Goal: Task Accomplishment & Management: Manage account settings

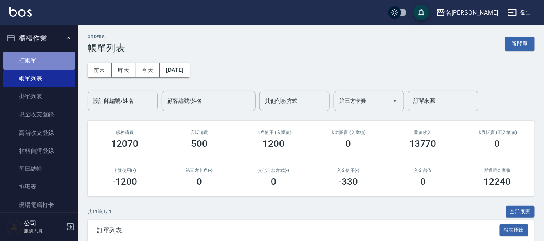
click at [54, 64] on link "打帳單" at bounding box center [39, 61] width 72 height 18
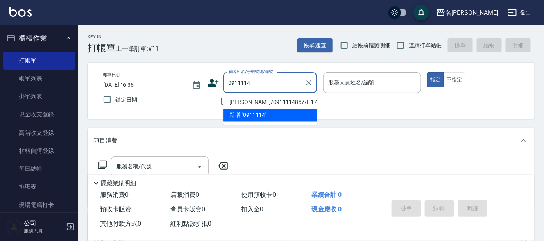
click at [294, 104] on li "[PERSON_NAME]/0911114857/H17" at bounding box center [270, 102] width 94 height 13
type input "[PERSON_NAME]/0911114857/H17"
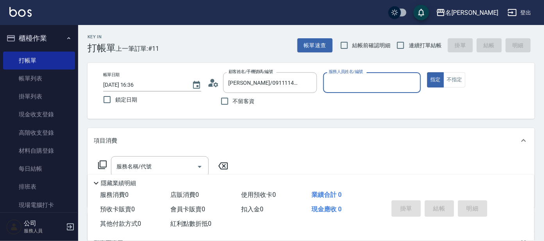
type input "[PERSON_NAME]-8"
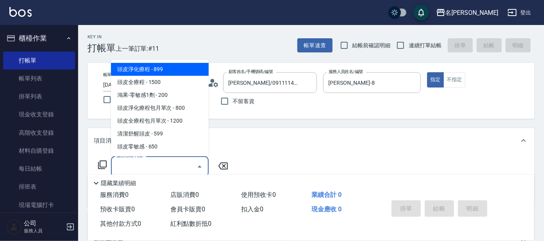
click at [151, 165] on input "服務名稱/代號" at bounding box center [153, 167] width 79 height 14
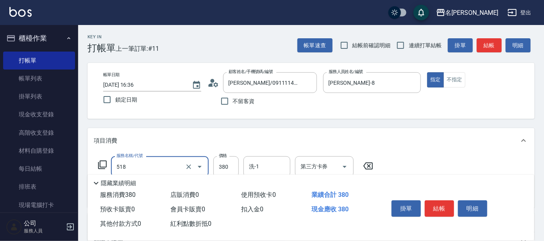
type input "舒壓+洗髮+養髮(518)"
click at [272, 167] on input "洗-1" at bounding box center [267, 167] width 40 height 14
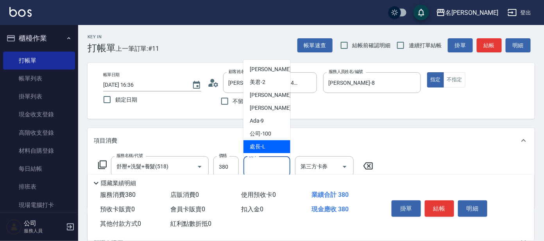
click at [264, 141] on div "處長 -L" at bounding box center [266, 146] width 47 height 13
type input "處長-L"
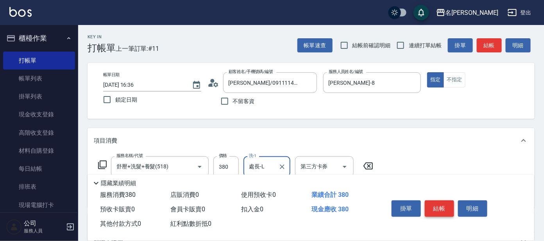
click at [449, 204] on button "結帳" at bounding box center [439, 208] width 29 height 16
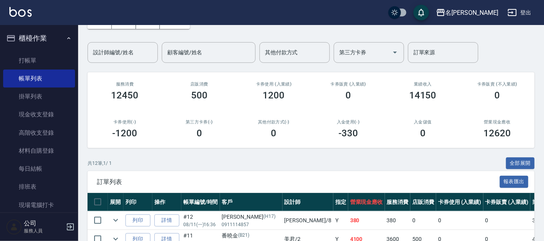
scroll to position [97, 0]
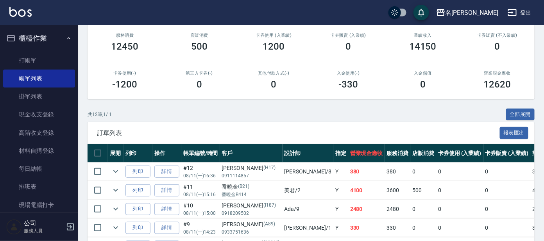
click at [378, 84] on div "入金使用(-) -330" at bounding box center [348, 80] width 75 height 38
click at [168, 171] on link "詳情" at bounding box center [166, 172] width 25 height 12
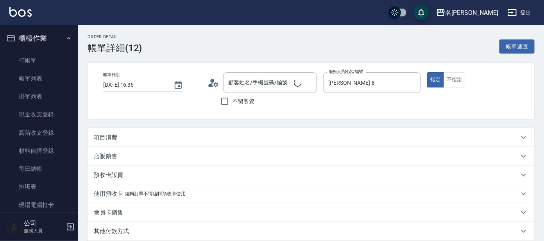
type input "[DATE] 16:36"
type input "[PERSON_NAME]-8"
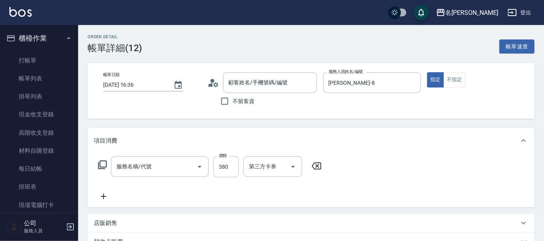
type input "[PERSON_NAME]/0911114857/H17"
type input "舒壓+洗髮+養髮(518)"
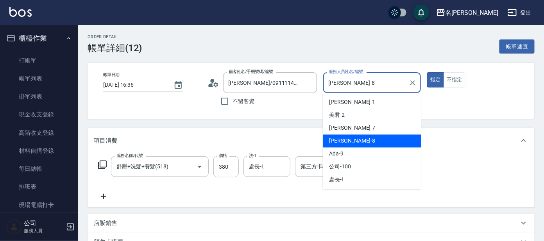
click at [382, 80] on input "[PERSON_NAME]-8" at bounding box center [366, 83] width 79 height 14
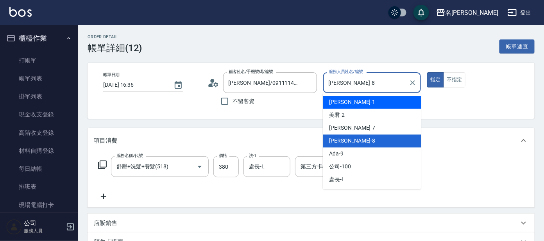
click at [391, 102] on div "[PERSON_NAME] -1" at bounding box center [372, 102] width 98 height 13
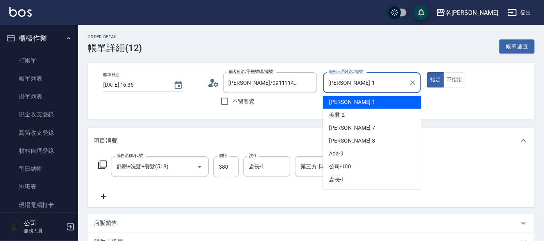
click at [381, 84] on input "[PERSON_NAME]-1" at bounding box center [366, 83] width 79 height 14
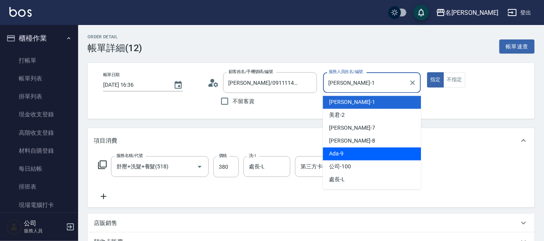
click at [344, 154] on div "Ada -9" at bounding box center [372, 154] width 98 height 13
type input "Ada-9"
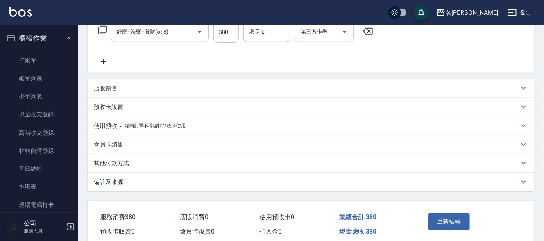
scroll to position [167, 0]
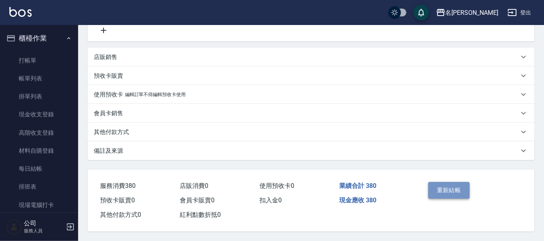
click at [458, 184] on button "重新結帳" at bounding box center [448, 190] width 41 height 16
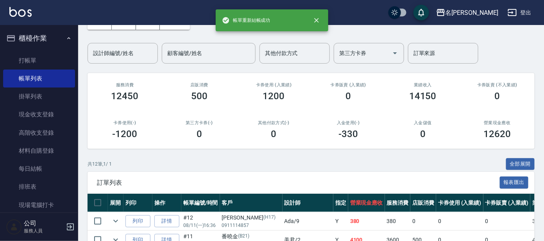
scroll to position [146, 0]
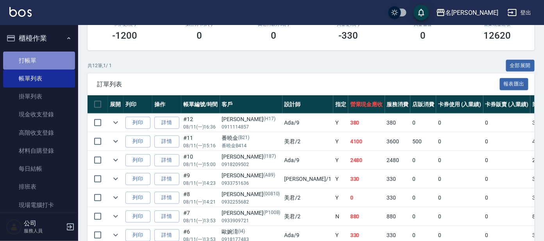
click at [41, 62] on link "打帳單" at bounding box center [39, 61] width 72 height 18
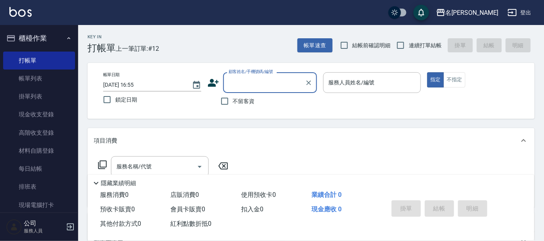
click at [243, 86] on input "顧客姓名/手機號碼/編號" at bounding box center [264, 83] width 75 height 14
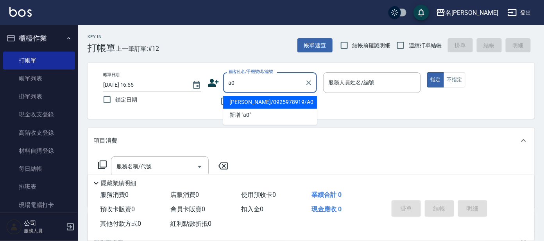
click at [284, 102] on li "[PERSON_NAME]/0925978919/A0" at bounding box center [270, 102] width 94 height 13
type input "[PERSON_NAME]/0925978919/A0"
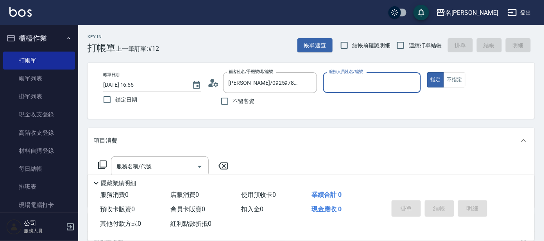
type input "[PERSON_NAME]-1"
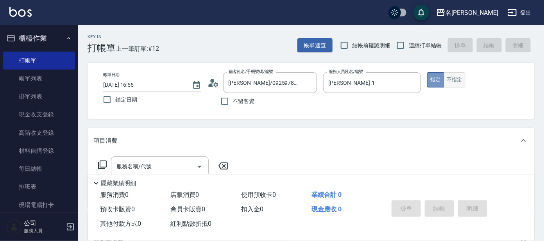
drag, startPoint x: 443, startPoint y: 79, endPoint x: 448, endPoint y: 78, distance: 5.1
click at [445, 79] on div "指定 不指定" at bounding box center [476, 79] width 98 height 15
click at [451, 77] on button "不指定" at bounding box center [454, 79] width 22 height 15
click at [104, 163] on icon at bounding box center [102, 164] width 9 height 9
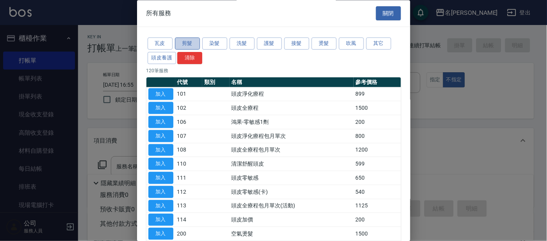
click at [188, 41] on button "剪髮" at bounding box center [187, 44] width 25 height 12
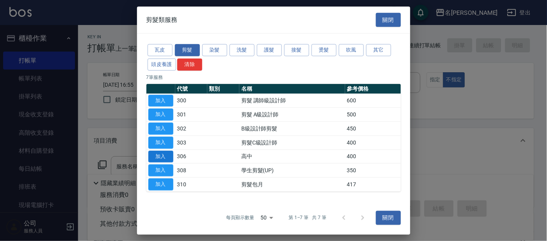
drag, startPoint x: 155, startPoint y: 170, endPoint x: 159, endPoint y: 161, distance: 10.2
click at [155, 170] on button "加入" at bounding box center [160, 170] width 25 height 12
type input "學生剪髮(UP)(308)"
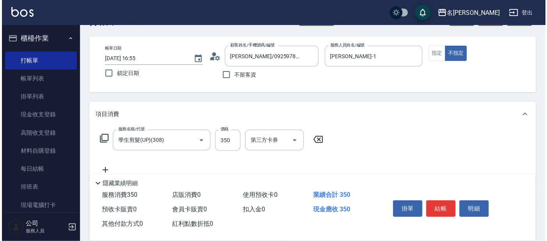
scroll to position [48, 0]
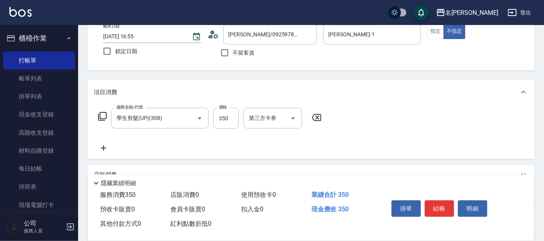
click at [99, 113] on icon at bounding box center [102, 116] width 9 height 9
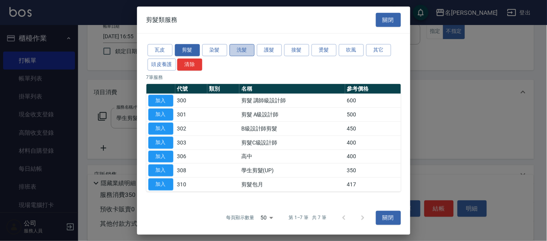
click at [243, 53] on button "洗髮" at bounding box center [242, 50] width 25 height 12
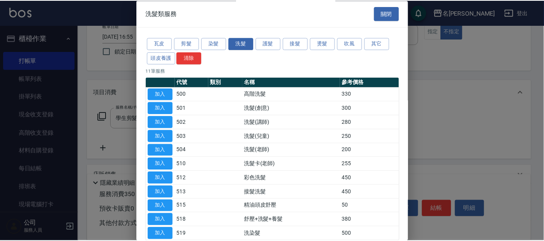
scroll to position [43, 0]
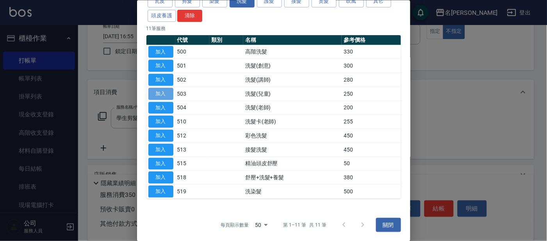
click at [166, 91] on button "加入" at bounding box center [160, 94] width 25 height 12
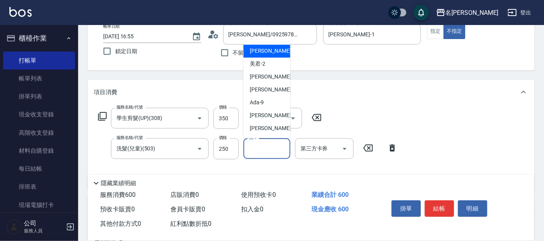
click at [265, 148] on input "洗-1" at bounding box center [267, 149] width 40 height 14
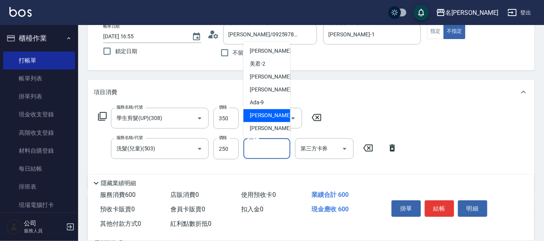
click at [260, 116] on span "[PERSON_NAME] -11" at bounding box center [274, 116] width 49 height 8
type input "[PERSON_NAME]-11"
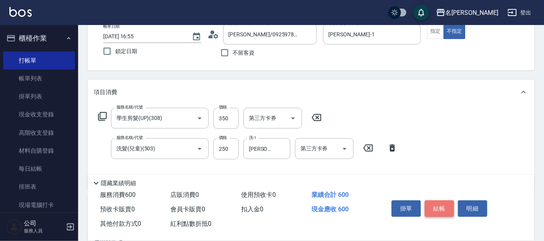
click at [447, 202] on button "結帳" at bounding box center [439, 208] width 29 height 16
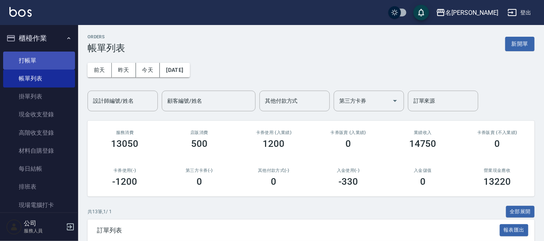
click at [43, 56] on link "打帳單" at bounding box center [39, 61] width 72 height 18
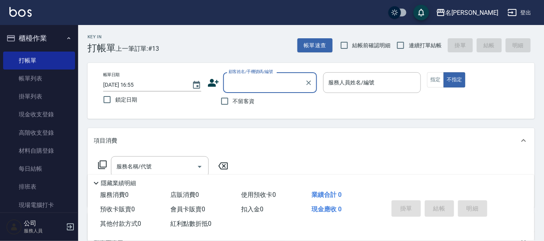
click at [261, 81] on input "顧客姓名/手機號碼/編號" at bounding box center [264, 83] width 75 height 14
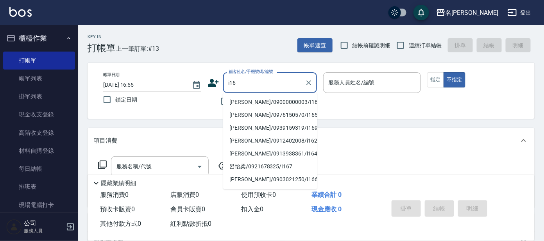
click at [296, 101] on li "[PERSON_NAME]/09000000003/I16" at bounding box center [270, 102] width 94 height 13
type input "[PERSON_NAME]/09000000003/I16"
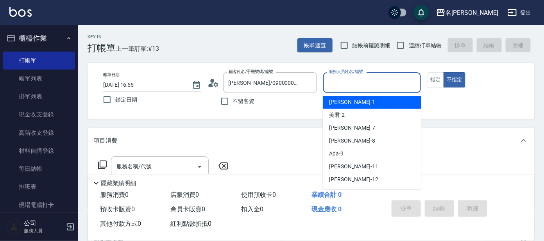
click at [369, 84] on input "服務人員姓名/編號" at bounding box center [372, 83] width 91 height 14
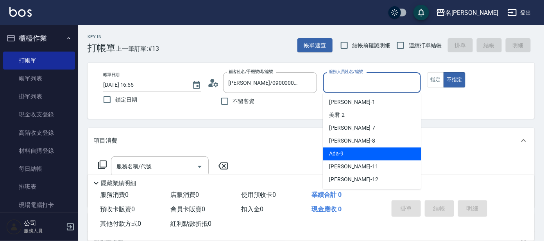
click at [369, 154] on div "Ada -9" at bounding box center [372, 154] width 98 height 13
type input "Ada-9"
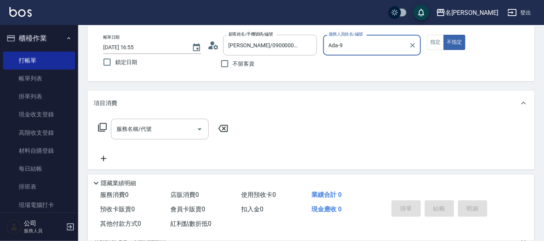
scroll to position [97, 0]
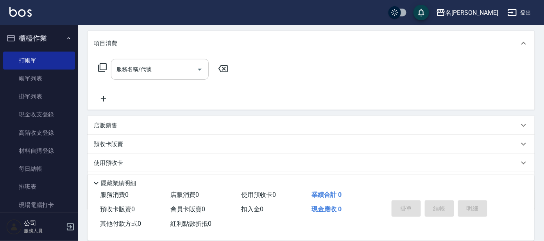
drag, startPoint x: 120, startPoint y: 68, endPoint x: 125, endPoint y: 65, distance: 5.6
click at [119, 69] on input "服務名稱/代號" at bounding box center [153, 70] width 79 height 14
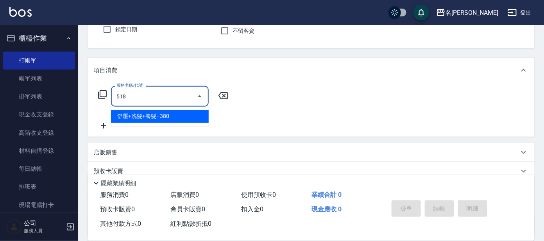
scroll to position [48, 0]
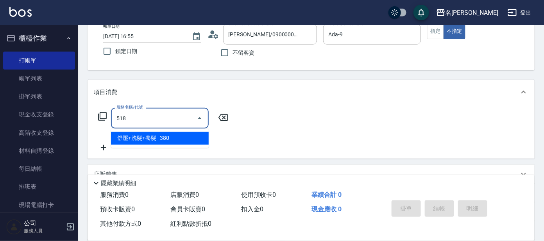
click at [165, 135] on span "舒壓+洗髮+養髮 - 380" at bounding box center [160, 138] width 98 height 13
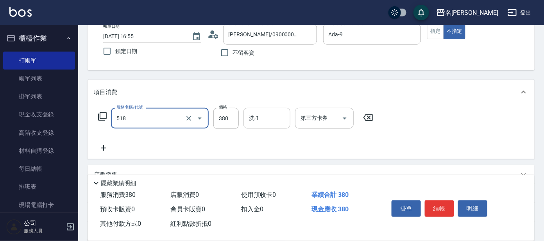
type input "舒壓+洗髮+養髮(518)"
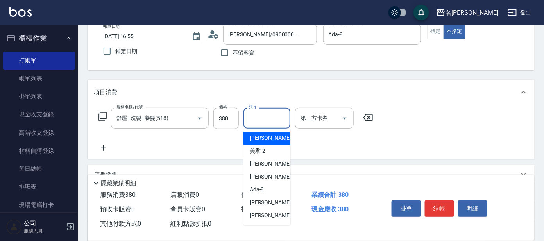
click at [261, 114] on input "洗-1" at bounding box center [267, 118] width 40 height 14
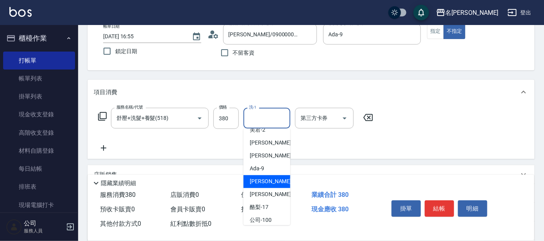
scroll to position [39, 0]
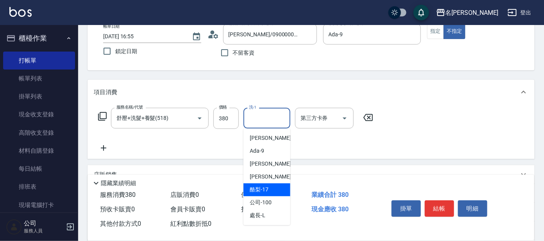
click at [265, 192] on span "酪梨 -17" at bounding box center [259, 190] width 19 height 8
type input "酪梨-17"
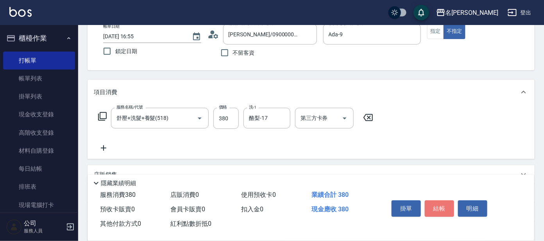
drag, startPoint x: 440, startPoint y: 207, endPoint x: 437, endPoint y: 203, distance: 4.5
click at [439, 205] on button "結帳" at bounding box center [439, 208] width 29 height 16
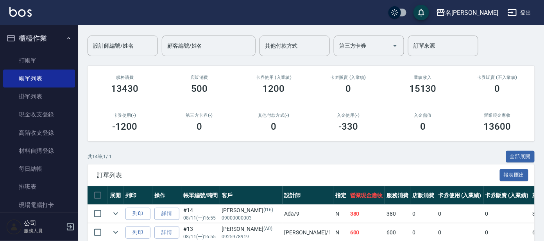
scroll to position [97, 0]
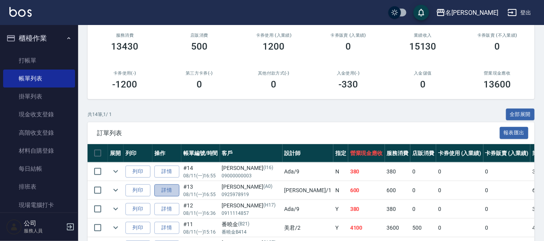
click at [169, 191] on link "詳情" at bounding box center [166, 190] width 25 height 12
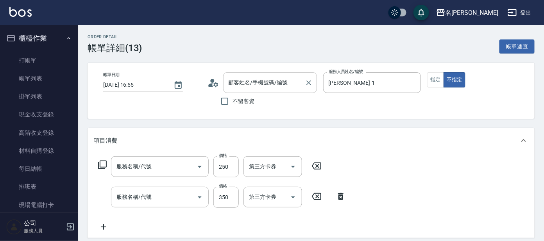
type input "[DATE] 16:55"
type input "[PERSON_NAME]-1"
type input "洗髮(兒童)(503)"
type input "學生剪髮(UP)(308)"
type input "[PERSON_NAME]/0925978919/A0"
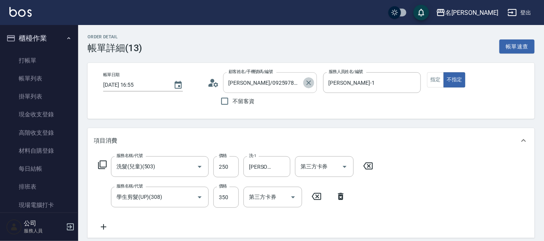
click at [307, 82] on icon "Clear" at bounding box center [308, 82] width 5 height 5
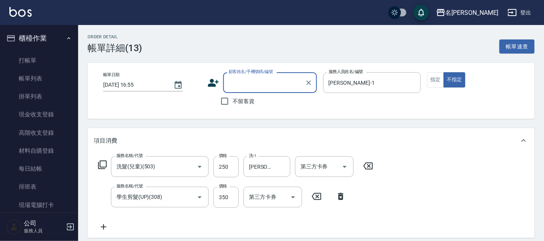
click at [276, 87] on input "顧客姓名/手機號碼/編號" at bounding box center [264, 83] width 75 height 14
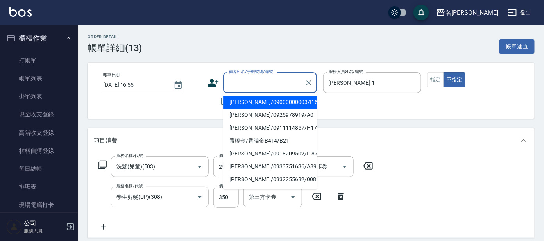
click at [278, 103] on li "[PERSON_NAME]/09000000003/I16" at bounding box center [270, 102] width 94 height 13
type input "[PERSON_NAME]/09000000003/I16"
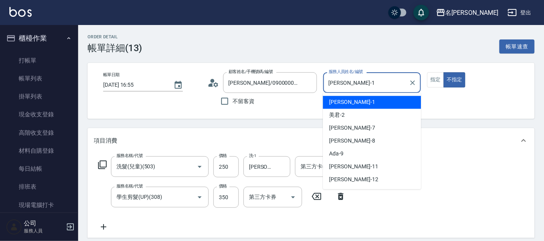
click at [370, 81] on input "[PERSON_NAME]-1" at bounding box center [366, 83] width 79 height 14
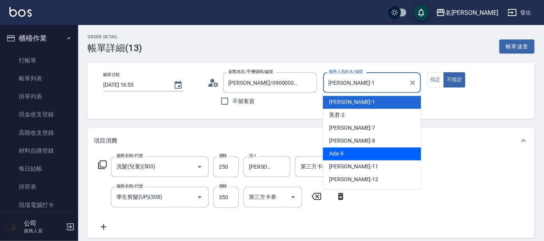
click at [380, 156] on div "Ada -9" at bounding box center [372, 154] width 98 height 13
type input "Ada-9"
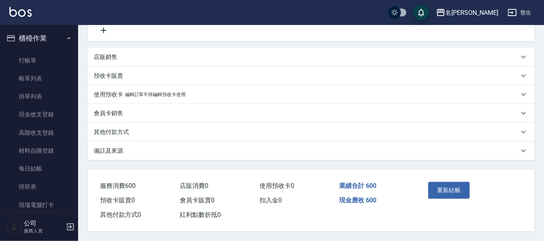
scroll to position [198, 0]
click at [450, 185] on button "重新結帳" at bounding box center [448, 190] width 41 height 16
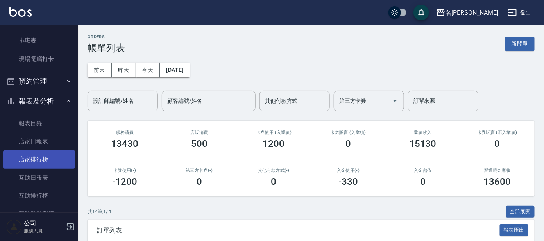
scroll to position [244, 0]
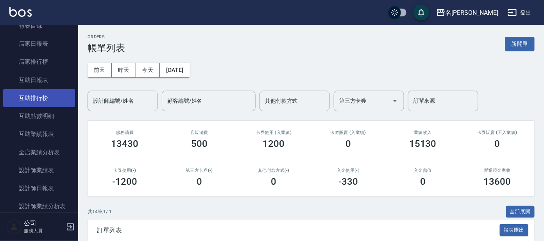
click at [52, 102] on link "互助排行榜" at bounding box center [39, 98] width 72 height 18
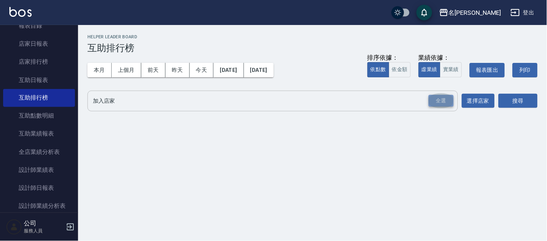
click at [446, 98] on div "全選" at bounding box center [441, 101] width 25 height 12
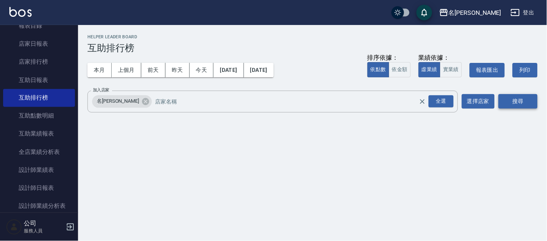
click at [532, 98] on button "搜尋" at bounding box center [518, 101] width 39 height 14
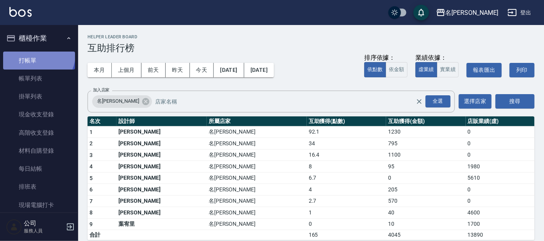
click at [38, 55] on link "打帳單" at bounding box center [39, 61] width 72 height 18
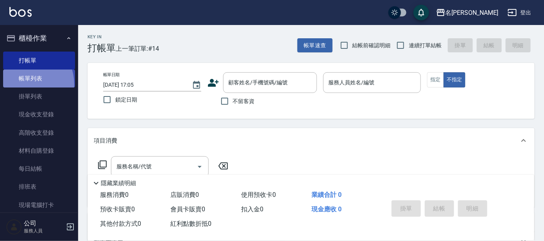
click at [23, 84] on link "帳單列表" at bounding box center [39, 79] width 72 height 18
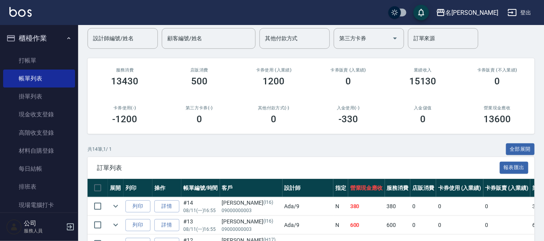
scroll to position [146, 0]
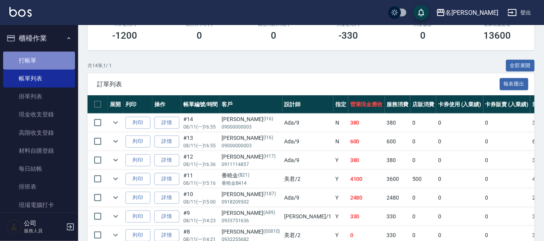
click at [63, 55] on link "打帳單" at bounding box center [39, 61] width 72 height 18
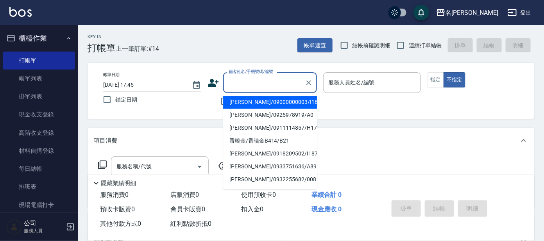
click at [241, 79] on input "顧客姓名/手機號碼/編號" at bounding box center [264, 83] width 75 height 14
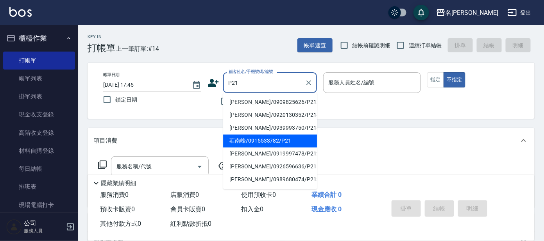
click at [297, 141] on li "莊南峰/0915533782/P21" at bounding box center [270, 141] width 94 height 13
type input "莊南峰/0915533782/P21"
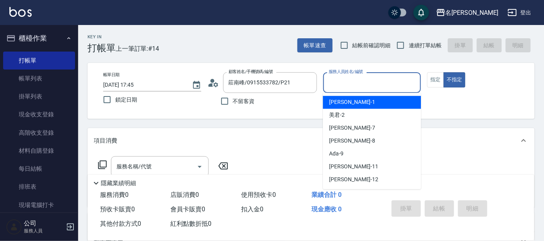
click at [357, 84] on input "服務人員姓名/編號" at bounding box center [372, 83] width 91 height 14
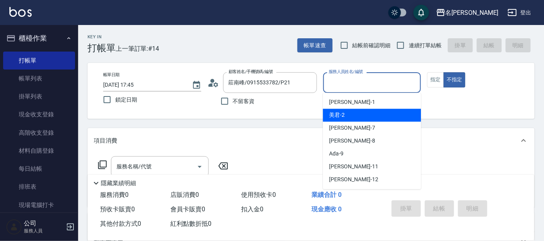
click at [379, 116] on div "美君 -2" at bounding box center [372, 115] width 98 height 13
type input "美君-2"
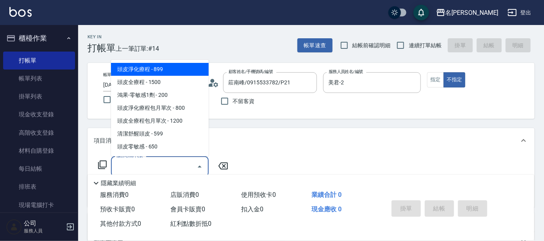
click at [143, 159] on div "服務名稱/代號 服務名稱/代號" at bounding box center [160, 166] width 98 height 21
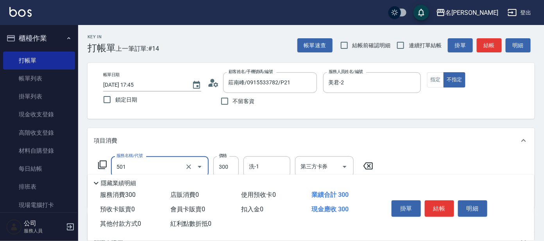
type input "洗髮(創意)(501)"
drag, startPoint x: 258, startPoint y: 163, endPoint x: 252, endPoint y: 170, distance: 9.2
click at [258, 164] on input "洗-1" at bounding box center [267, 167] width 40 height 14
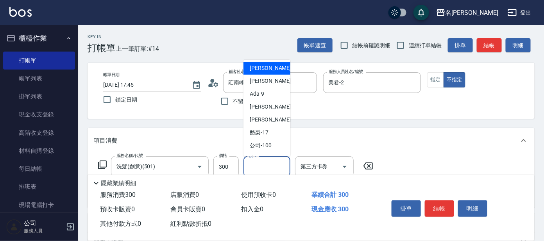
scroll to position [39, 0]
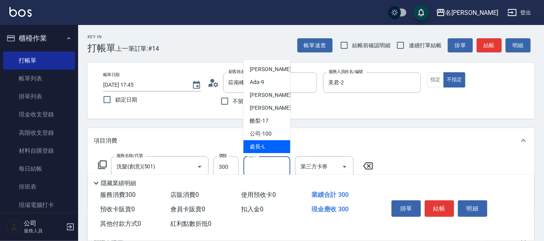
click at [257, 147] on span "處長 -L" at bounding box center [258, 147] width 16 height 8
type input "處長-L"
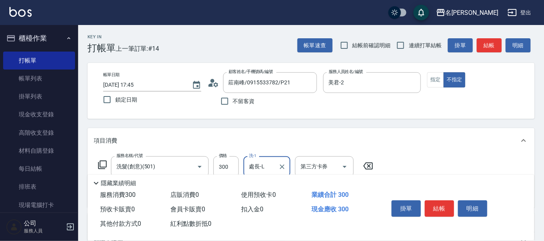
scroll to position [48, 0]
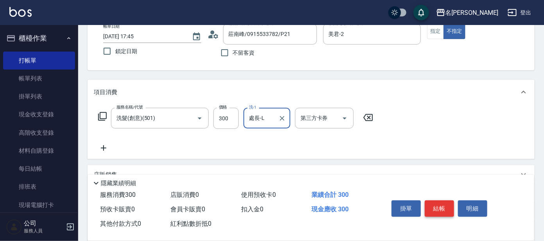
click at [449, 206] on button "結帳" at bounding box center [439, 208] width 29 height 16
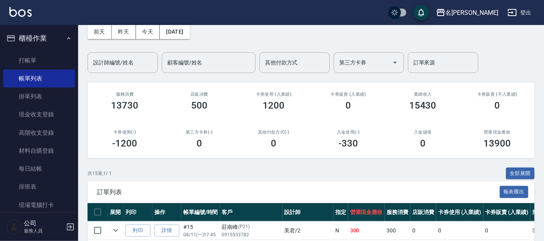
scroll to position [97, 0]
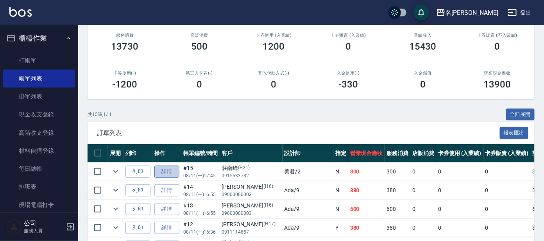
click at [168, 171] on link "詳情" at bounding box center [166, 172] width 25 height 12
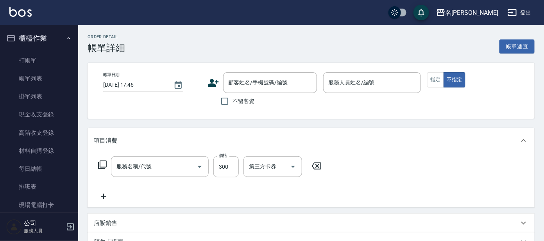
type input "[DATE] 17:45"
type input "美君-2"
type input "洗髮(創意)(501)"
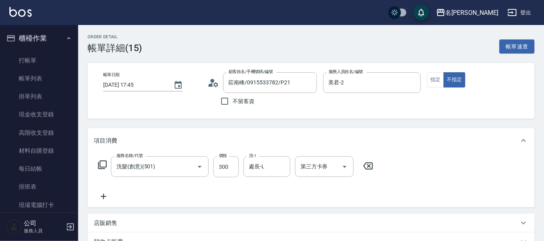
type input "莊南峰/0915533782/P21"
click at [309, 80] on icon "Clear" at bounding box center [309, 83] width 8 height 8
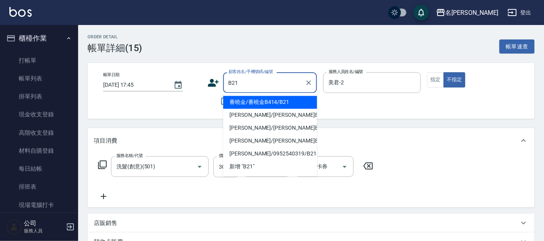
click at [297, 100] on li "番曉金/番曉金B414/B21" at bounding box center [270, 102] width 94 height 13
type input "番曉金/番曉金B414/B21"
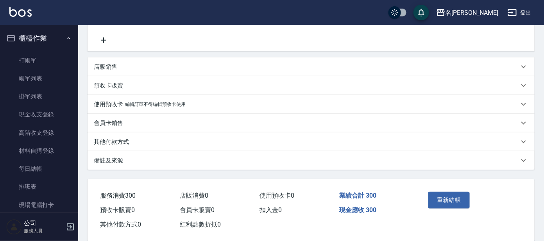
scroll to position [167, 0]
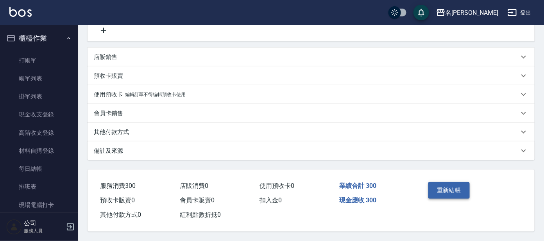
click at [448, 184] on button "重新結帳" at bounding box center [448, 190] width 41 height 16
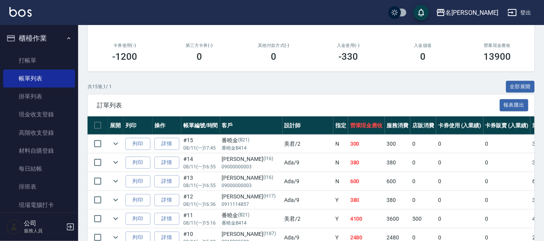
scroll to position [146, 0]
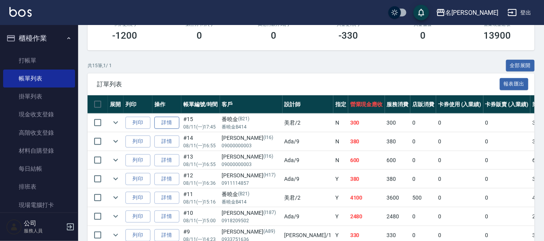
click at [164, 119] on link "詳情" at bounding box center [166, 123] width 25 height 12
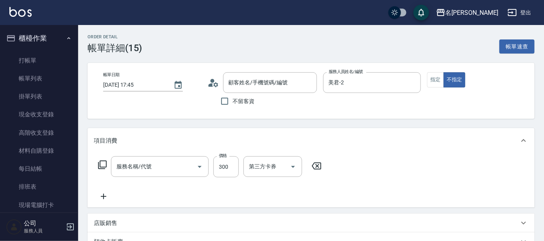
type input "[DATE] 17:45"
type input "美君-2"
type input "洗髮(創意)(501)"
type input "番曉金/番曉金B414/B21"
click at [103, 195] on icon at bounding box center [104, 196] width 20 height 9
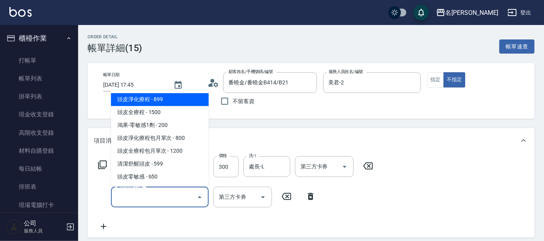
drag, startPoint x: 154, startPoint y: 199, endPoint x: 159, endPoint y: 196, distance: 5.6
click at [155, 199] on input "服務名稱/代號" at bounding box center [153, 197] width 79 height 14
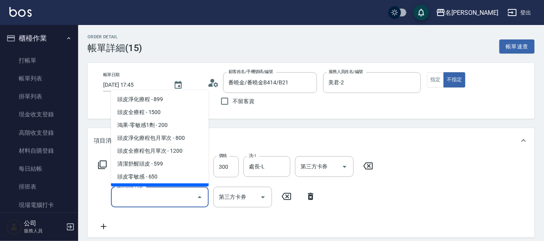
click at [310, 195] on icon at bounding box center [310, 196] width 5 height 7
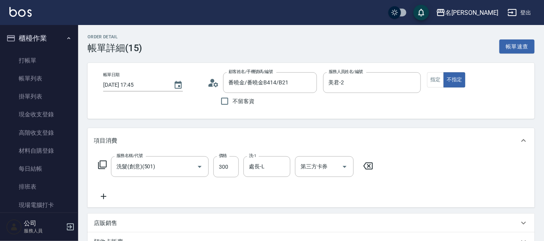
click at [105, 166] on icon at bounding box center [102, 164] width 9 height 9
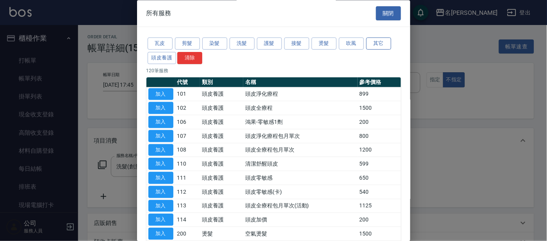
click at [382, 46] on button "其它" at bounding box center [378, 44] width 25 height 12
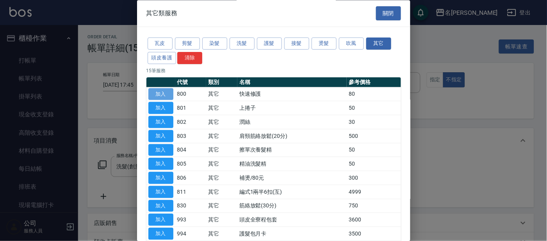
click at [168, 93] on button "加入" at bounding box center [160, 94] width 25 height 12
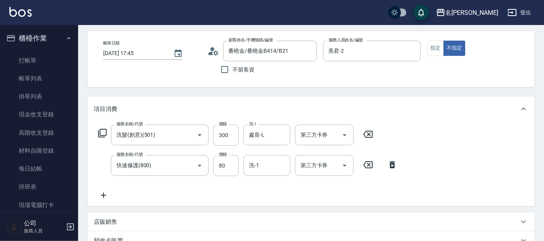
scroll to position [48, 0]
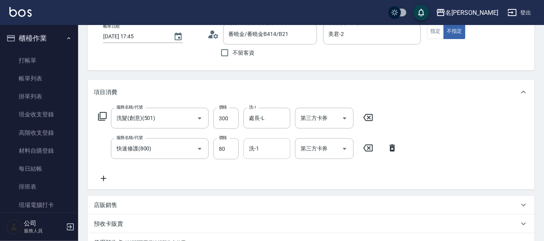
drag, startPoint x: 288, startPoint y: 151, endPoint x: 281, endPoint y: 160, distance: 11.4
click at [287, 152] on div "洗-1" at bounding box center [266, 148] width 47 height 21
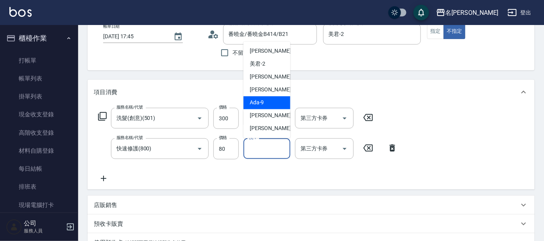
scroll to position [39, 0]
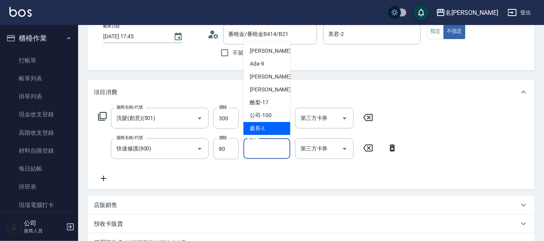
click at [262, 129] on span "處長 -L" at bounding box center [258, 129] width 16 height 8
type input "處長-L"
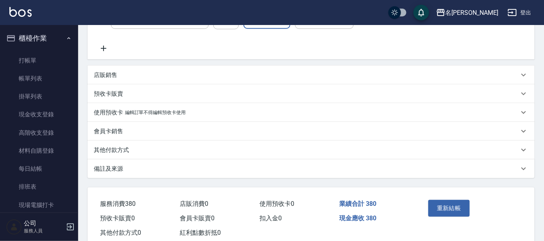
scroll to position [195, 0]
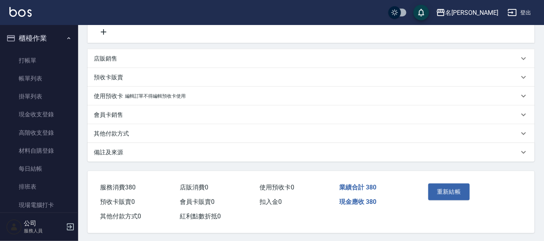
click at [438, 189] on button "重新結帳" at bounding box center [448, 192] width 41 height 16
